Goal: Task Accomplishment & Management: Manage account settings

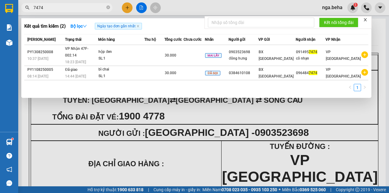
click at [68, 5] on input "7474" at bounding box center [69, 7] width 72 height 7
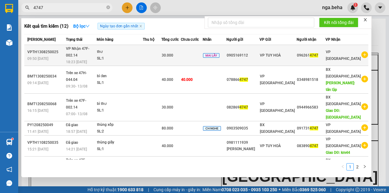
type input "4747"
click at [128, 56] on div "SL: 1" at bounding box center [120, 58] width 46 height 7
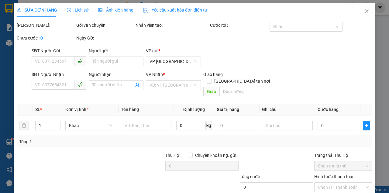
type input "0905169112"
type input "0962614747"
type input "30.000"
type input "0"
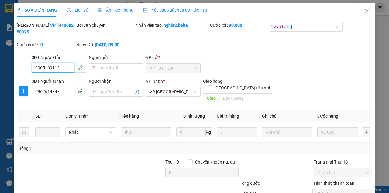
click at [114, 7] on div "Ảnh kiện hàng" at bounding box center [115, 10] width 35 height 7
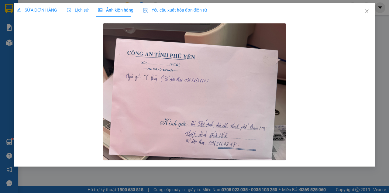
click at [41, 11] on span "SỬA ĐƠN HÀNG" at bounding box center [37, 10] width 40 height 5
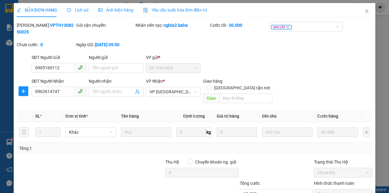
click at [29, 9] on span "SỬA ĐƠN HÀNG" at bounding box center [37, 10] width 40 height 5
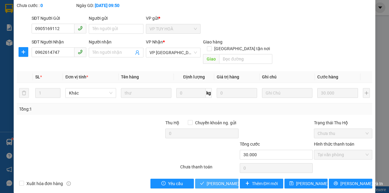
click at [216, 180] on span "[PERSON_NAME] và Giao hàng" at bounding box center [236, 183] width 58 height 7
